Goal: Information Seeking & Learning: Compare options

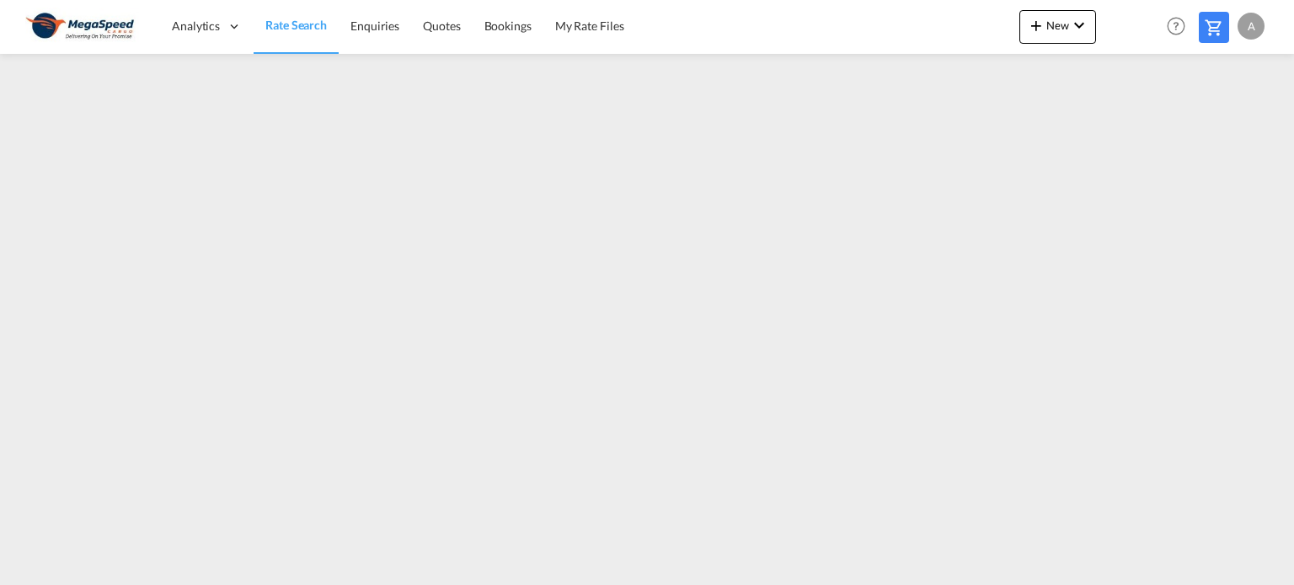
click at [284, 19] on span "Rate Search" at bounding box center [295, 25] width 61 height 14
click at [290, 23] on span "Rate Search" at bounding box center [295, 25] width 61 height 14
